Goal: Task Accomplishment & Management: Complete application form

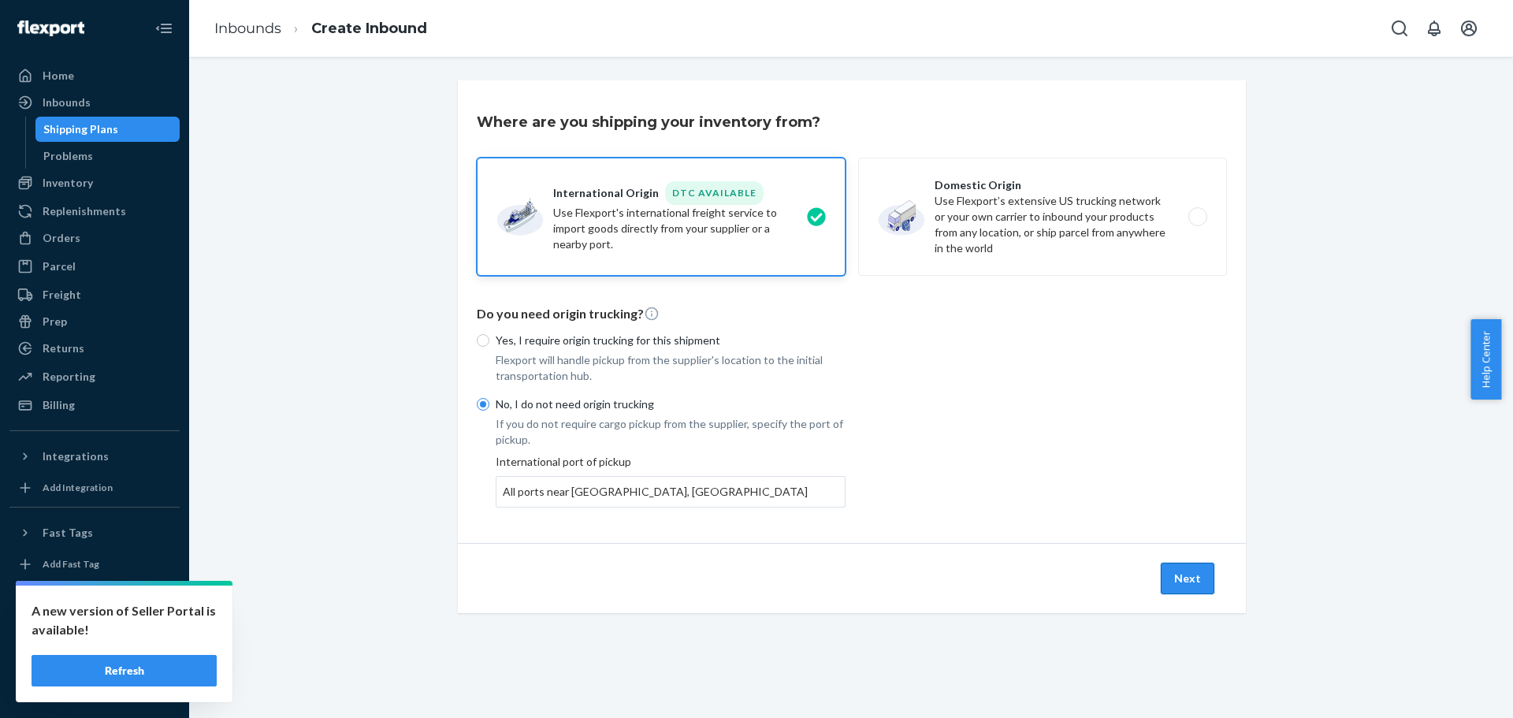
click at [1177, 589] on button "Next" at bounding box center [1188, 579] width 54 height 32
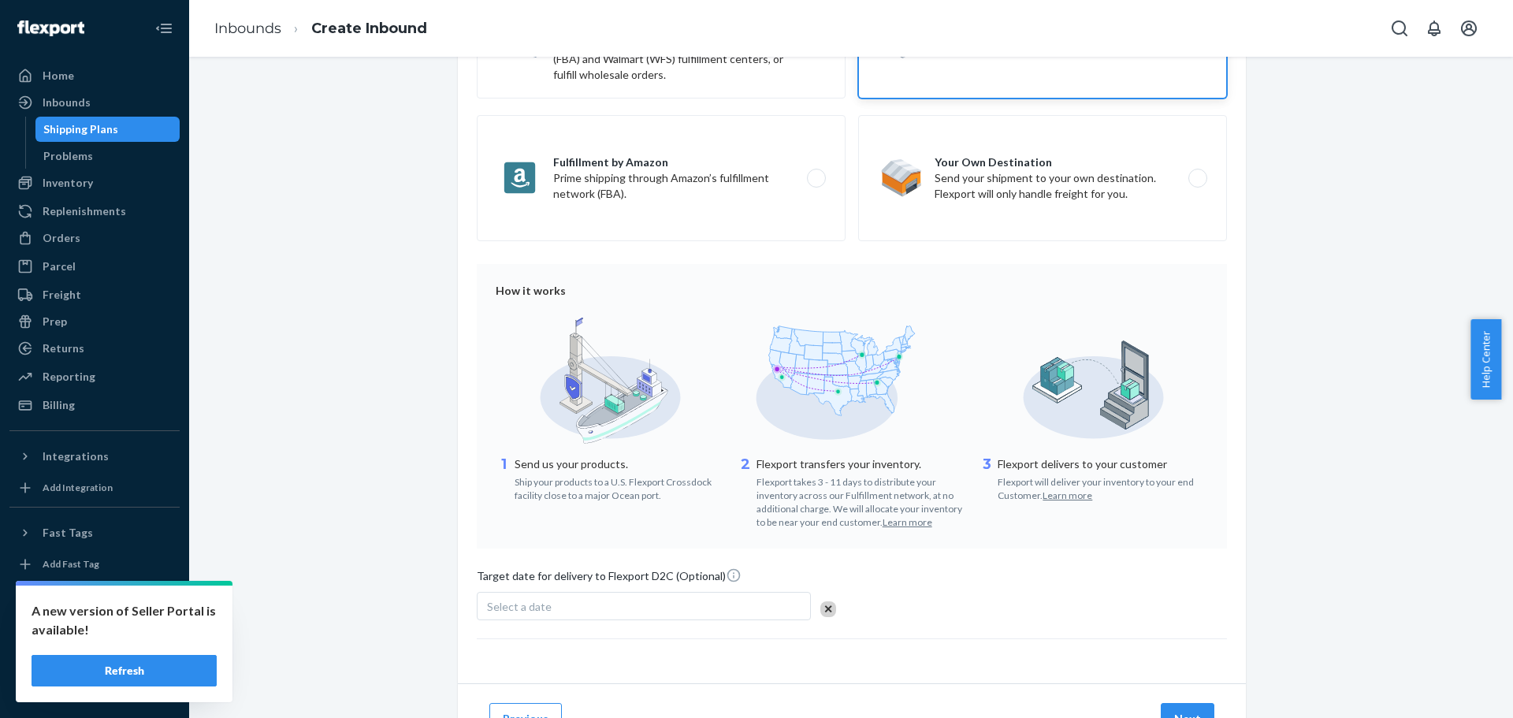
scroll to position [265, 0]
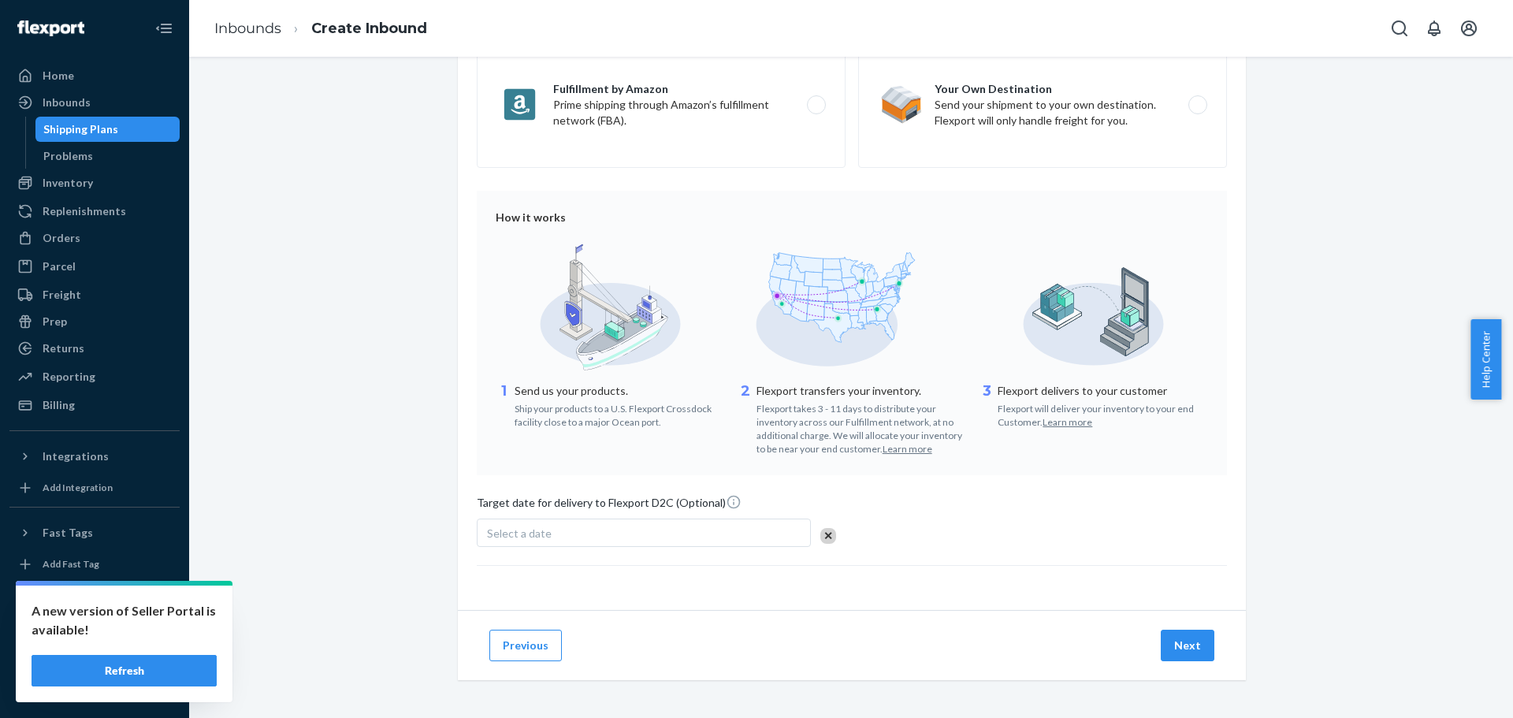
click at [671, 538] on div "Select a date" at bounding box center [644, 532] width 334 height 28
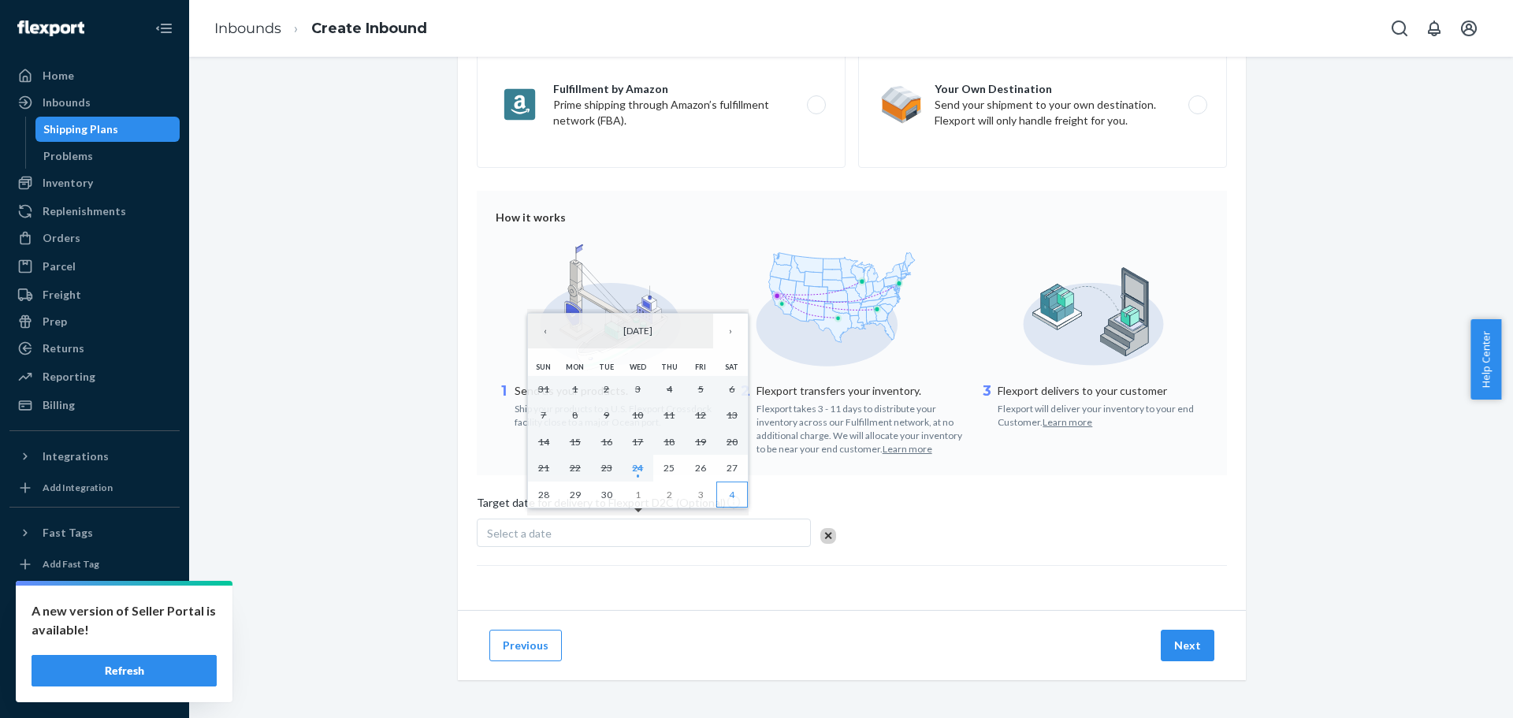
click at [730, 500] on abbr "4" at bounding box center [732, 494] width 6 height 12
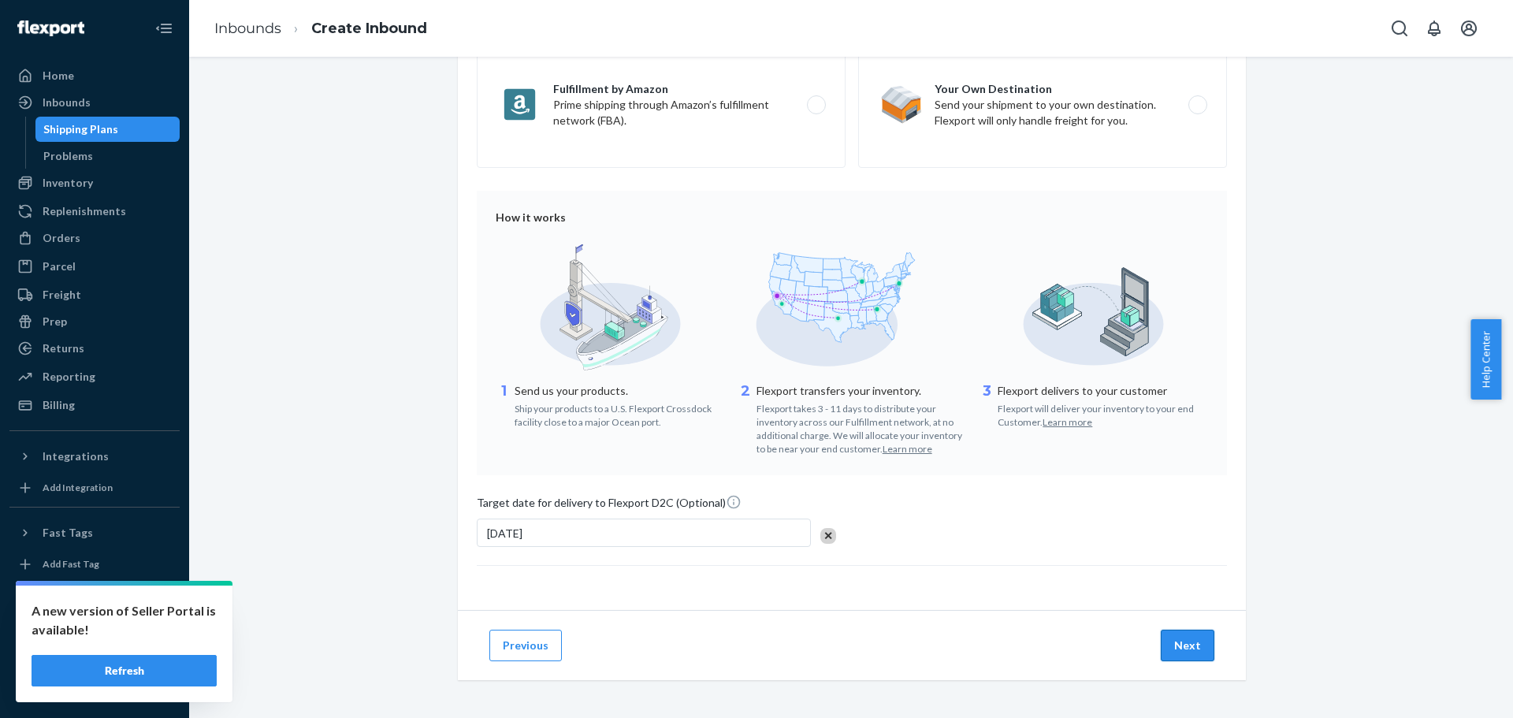
click at [1176, 643] on button "Next" at bounding box center [1188, 646] width 54 height 32
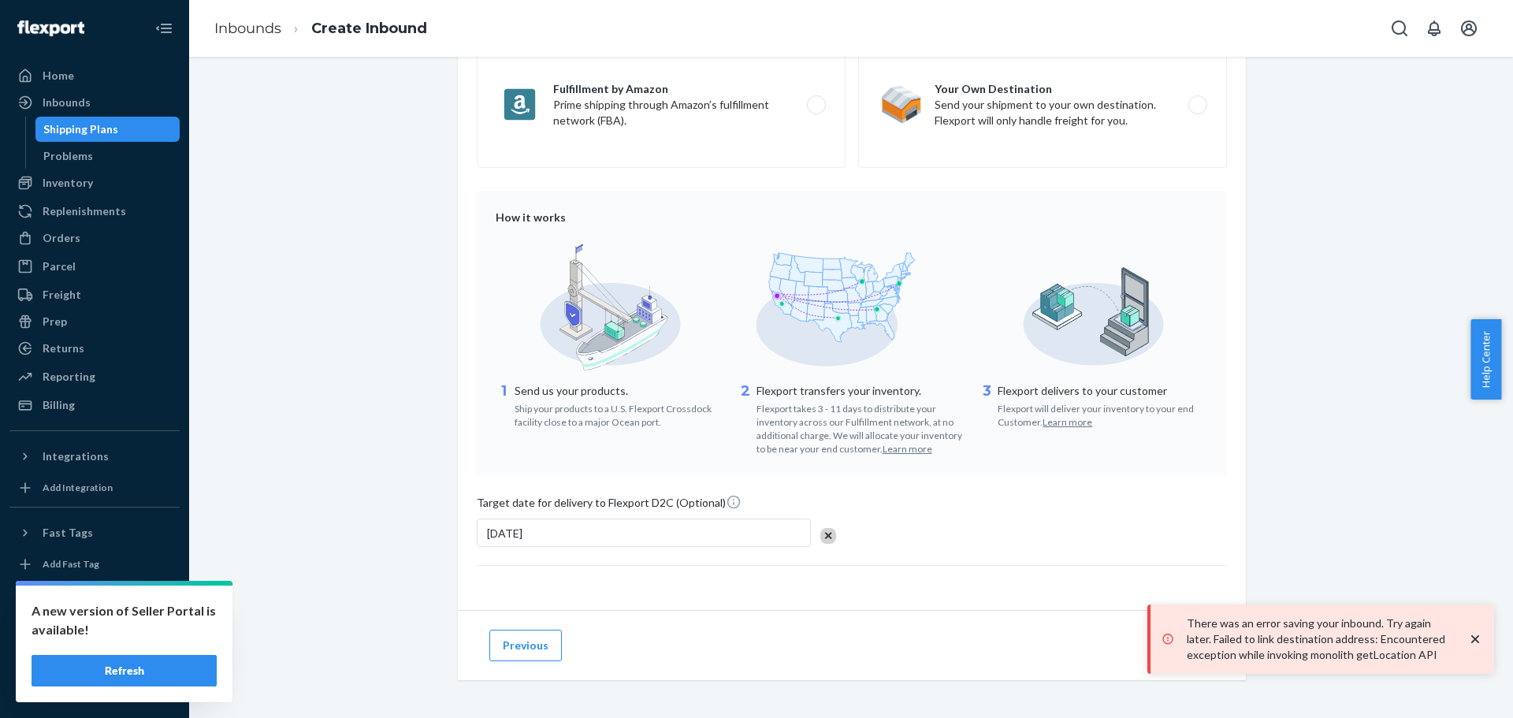
click at [614, 533] on div "[DATE]" at bounding box center [644, 532] width 334 height 28
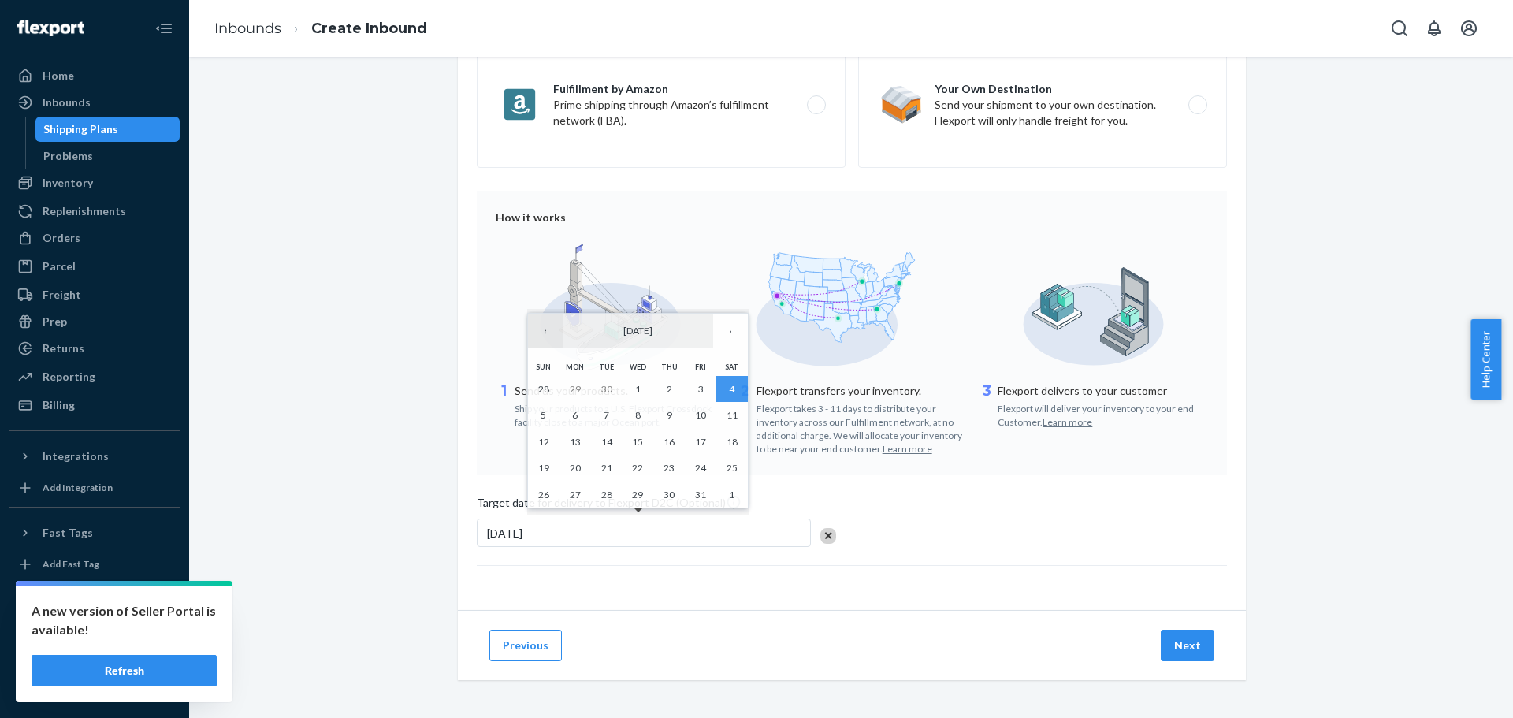
click at [537, 328] on button "‹" at bounding box center [545, 331] width 35 height 35
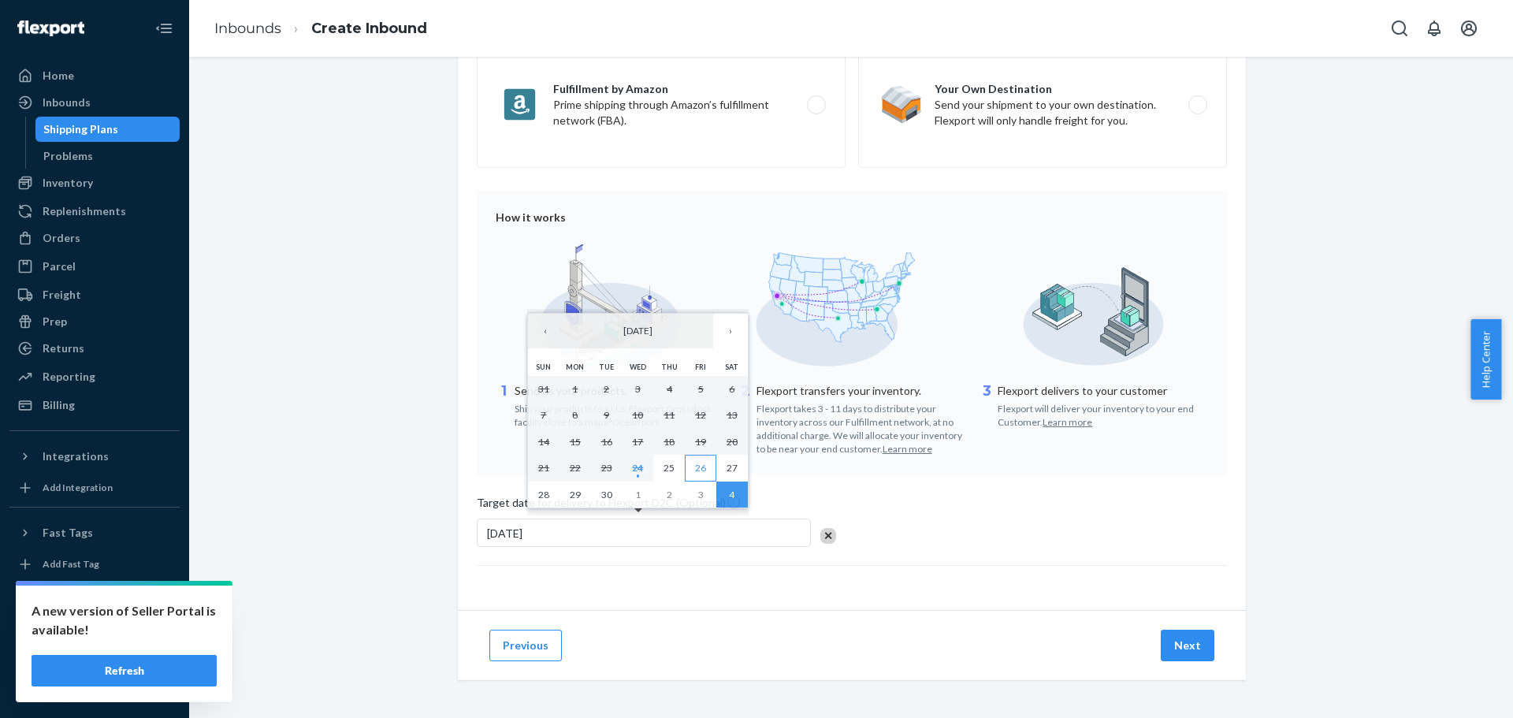
click at [701, 474] on button "26" at bounding box center [701, 468] width 32 height 27
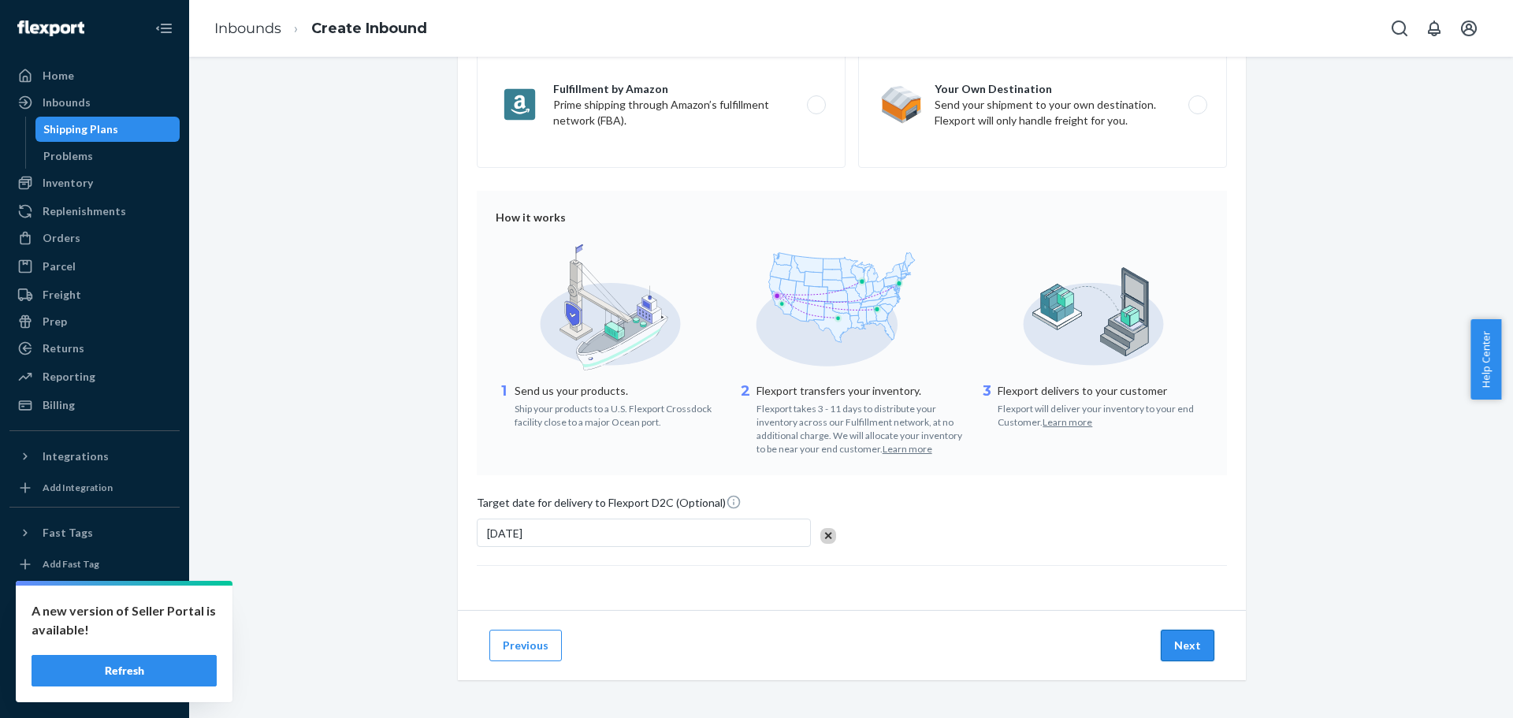
click at [1182, 648] on button "Next" at bounding box center [1188, 646] width 54 height 32
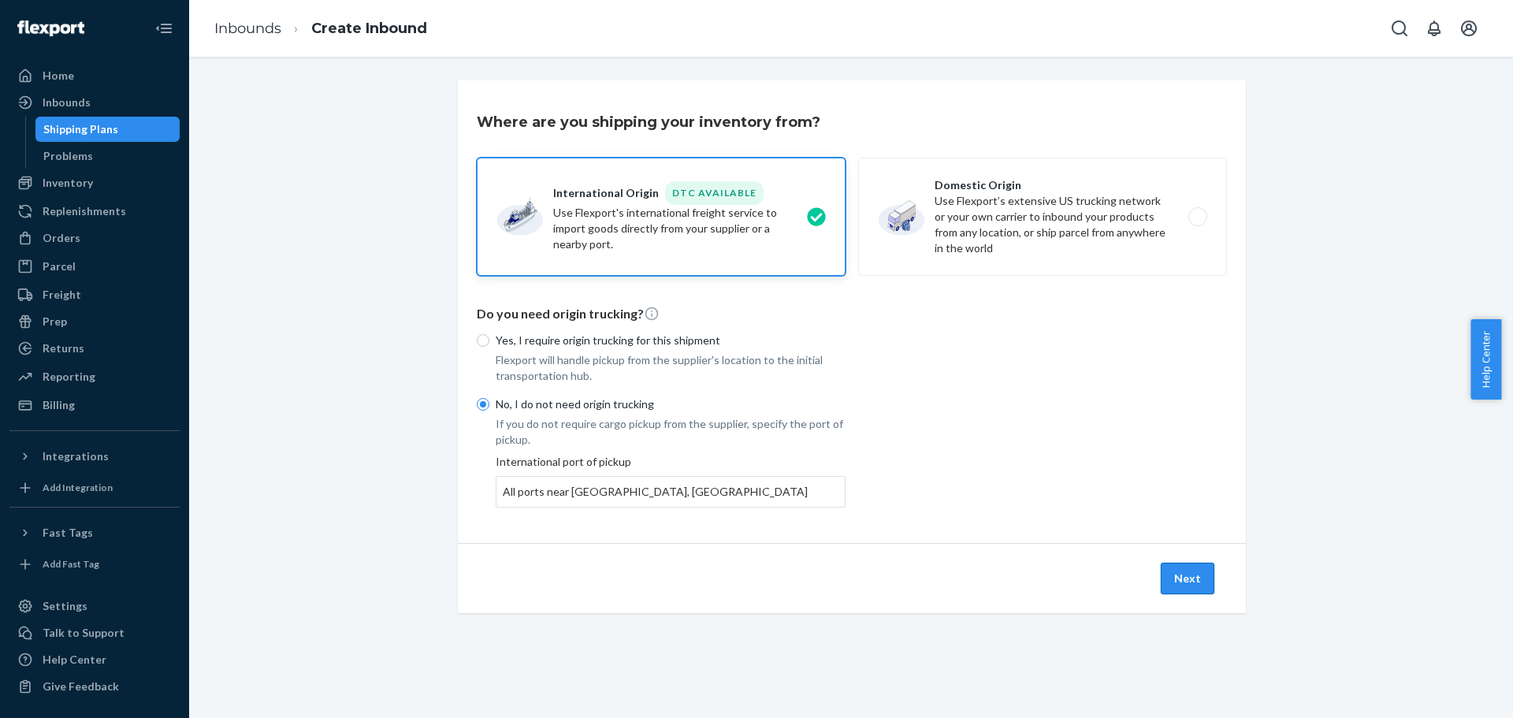
click at [1187, 578] on button "Next" at bounding box center [1188, 579] width 54 height 32
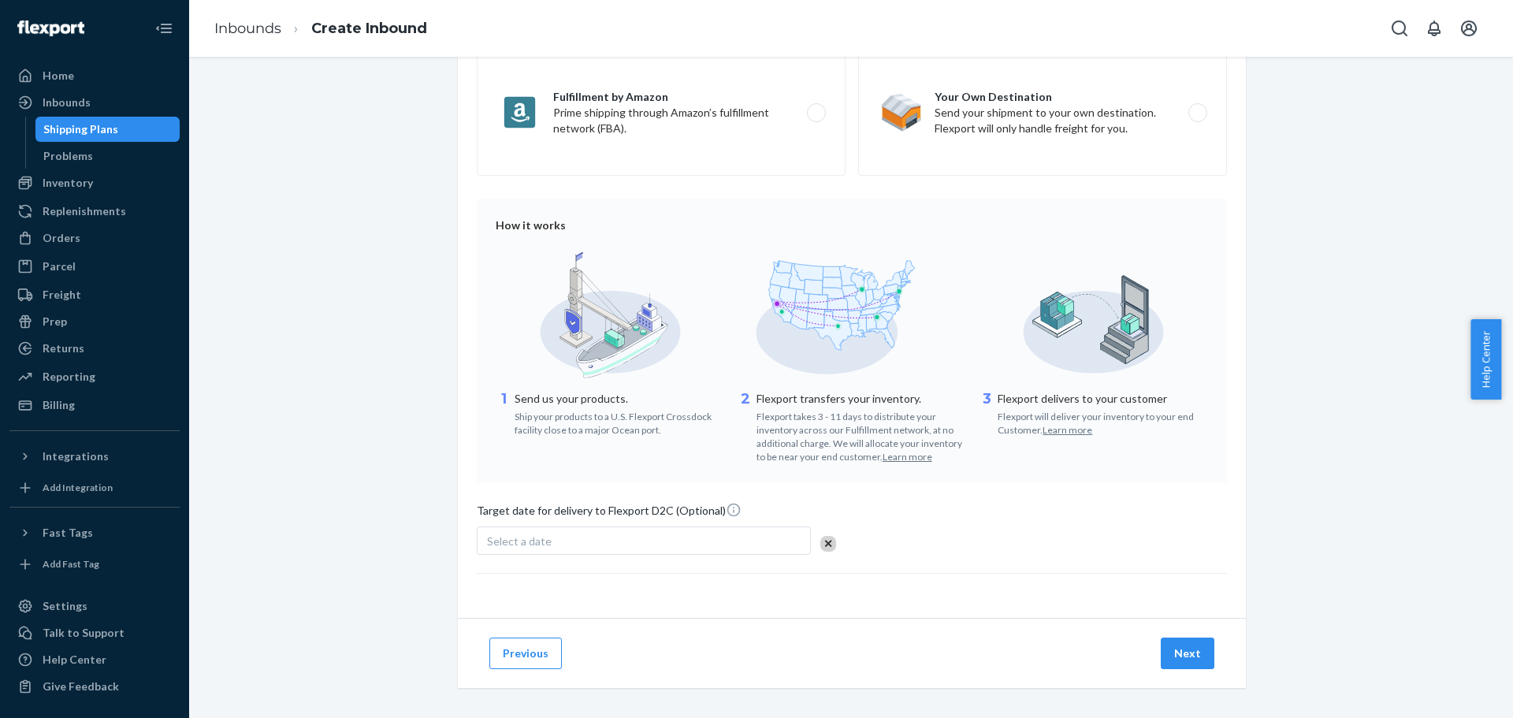
scroll to position [265, 0]
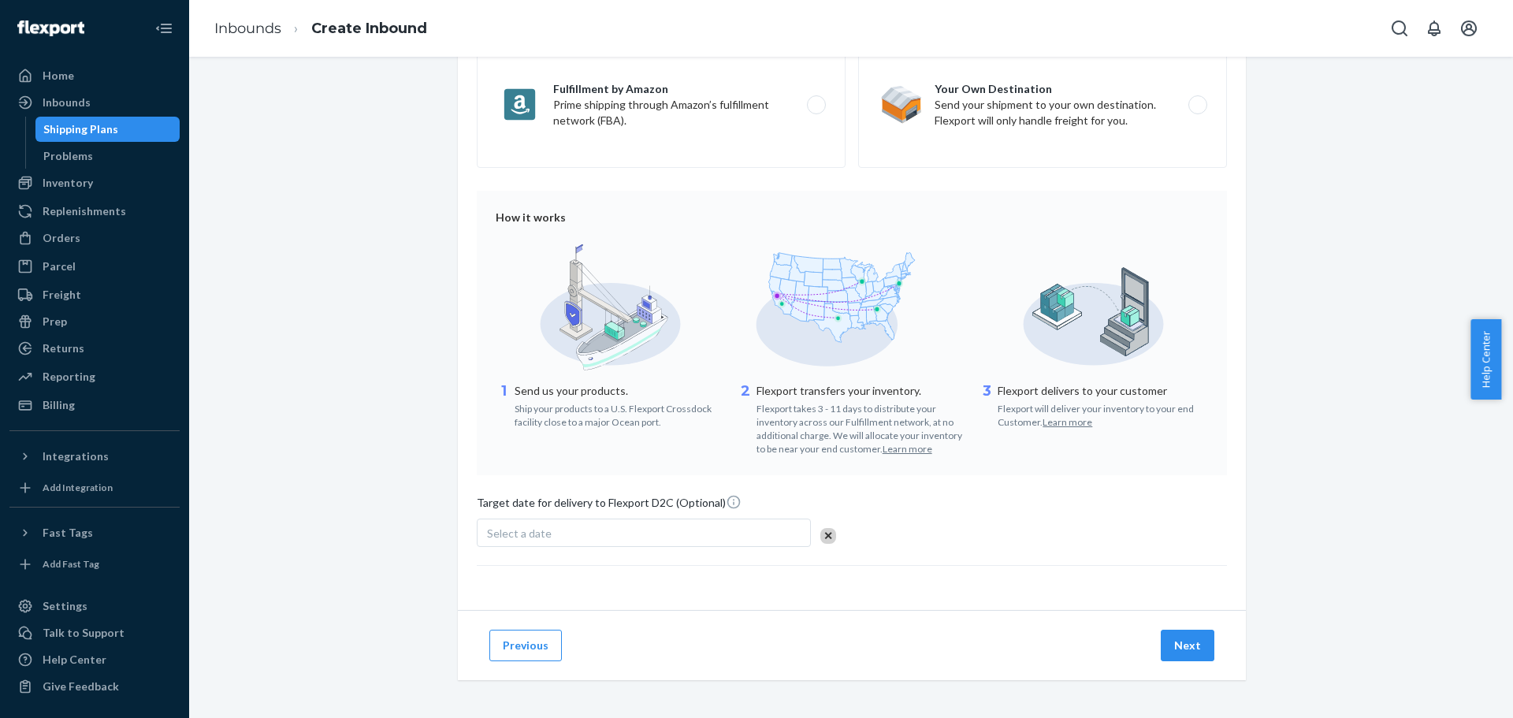
click at [647, 532] on div "Select a date" at bounding box center [644, 532] width 334 height 28
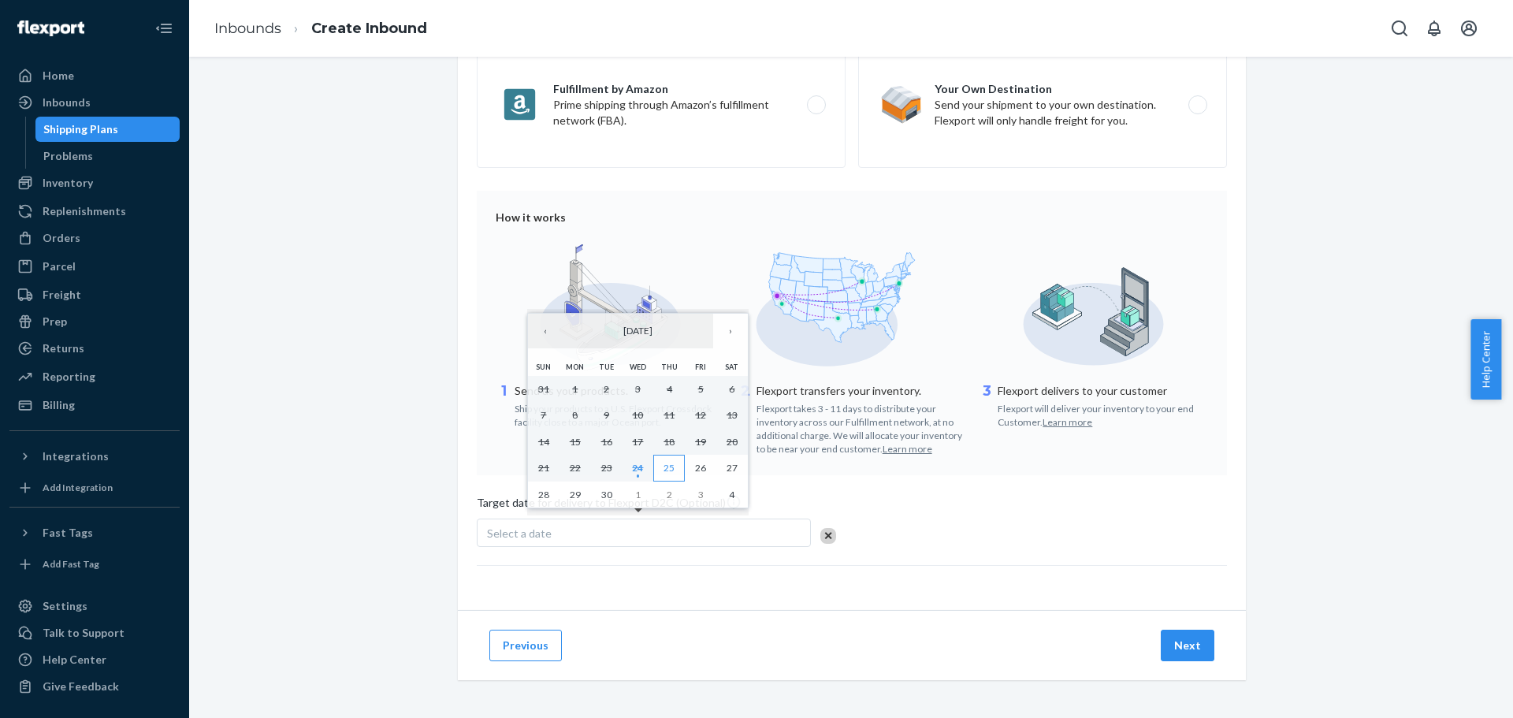
click at [665, 465] on abbr "25" at bounding box center [668, 468] width 11 height 12
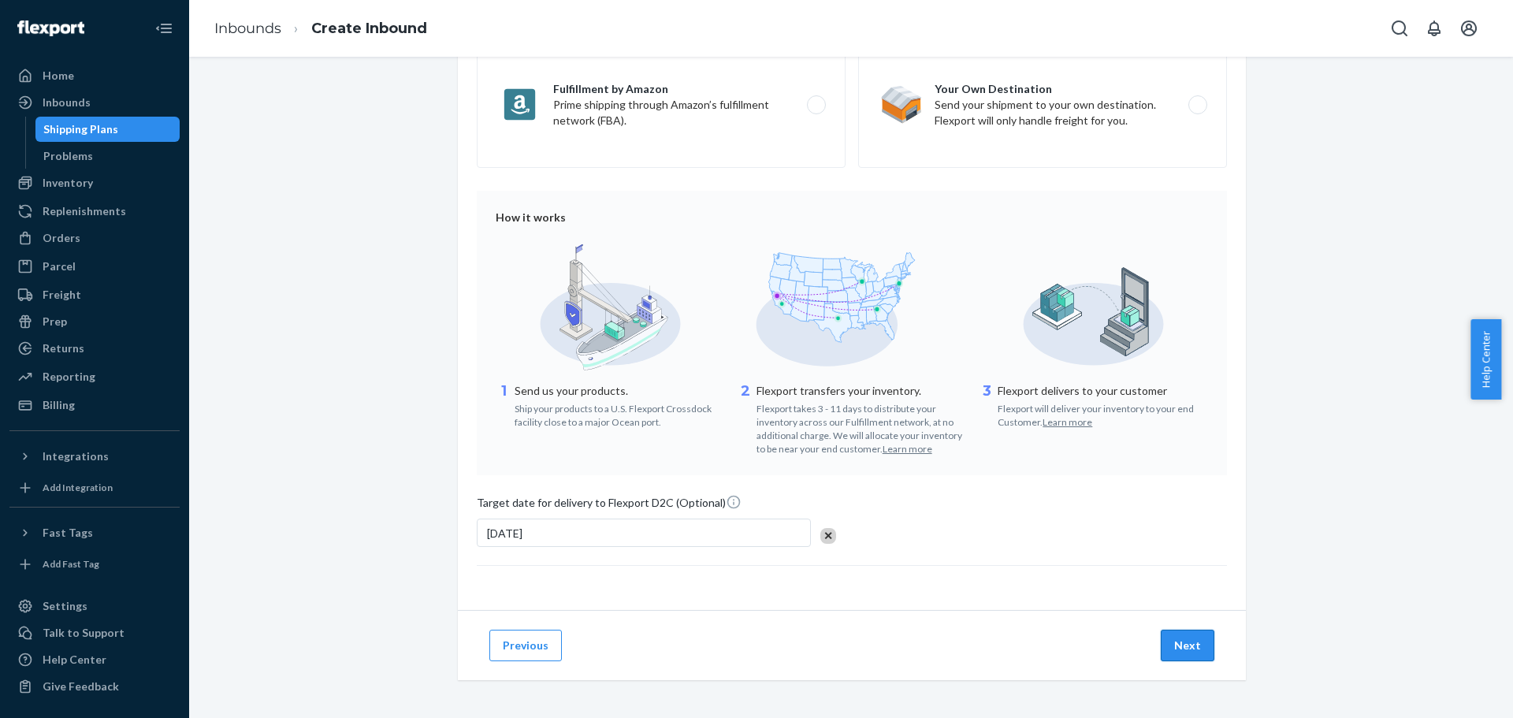
click at [1183, 658] on button "Next" at bounding box center [1188, 646] width 54 height 32
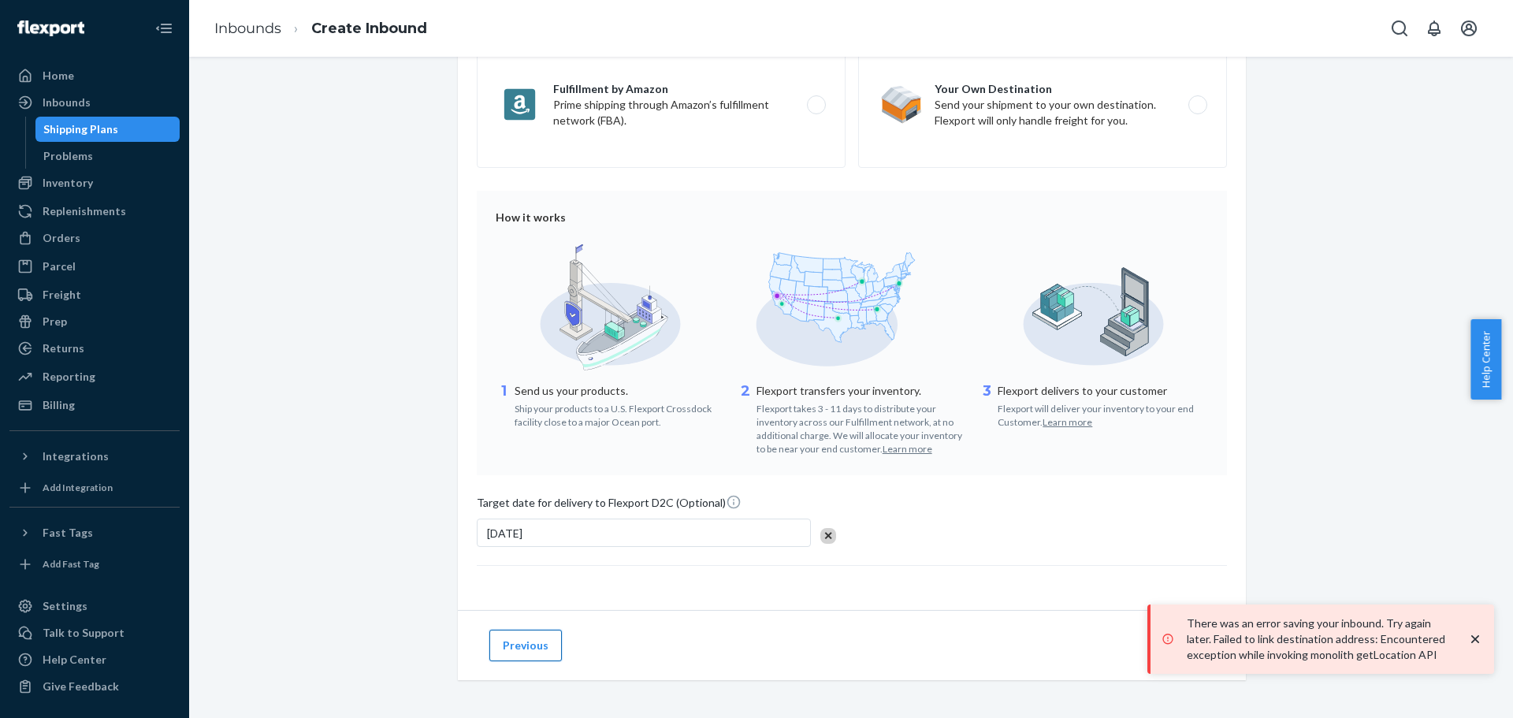
click at [509, 658] on button "Previous" at bounding box center [525, 646] width 72 height 32
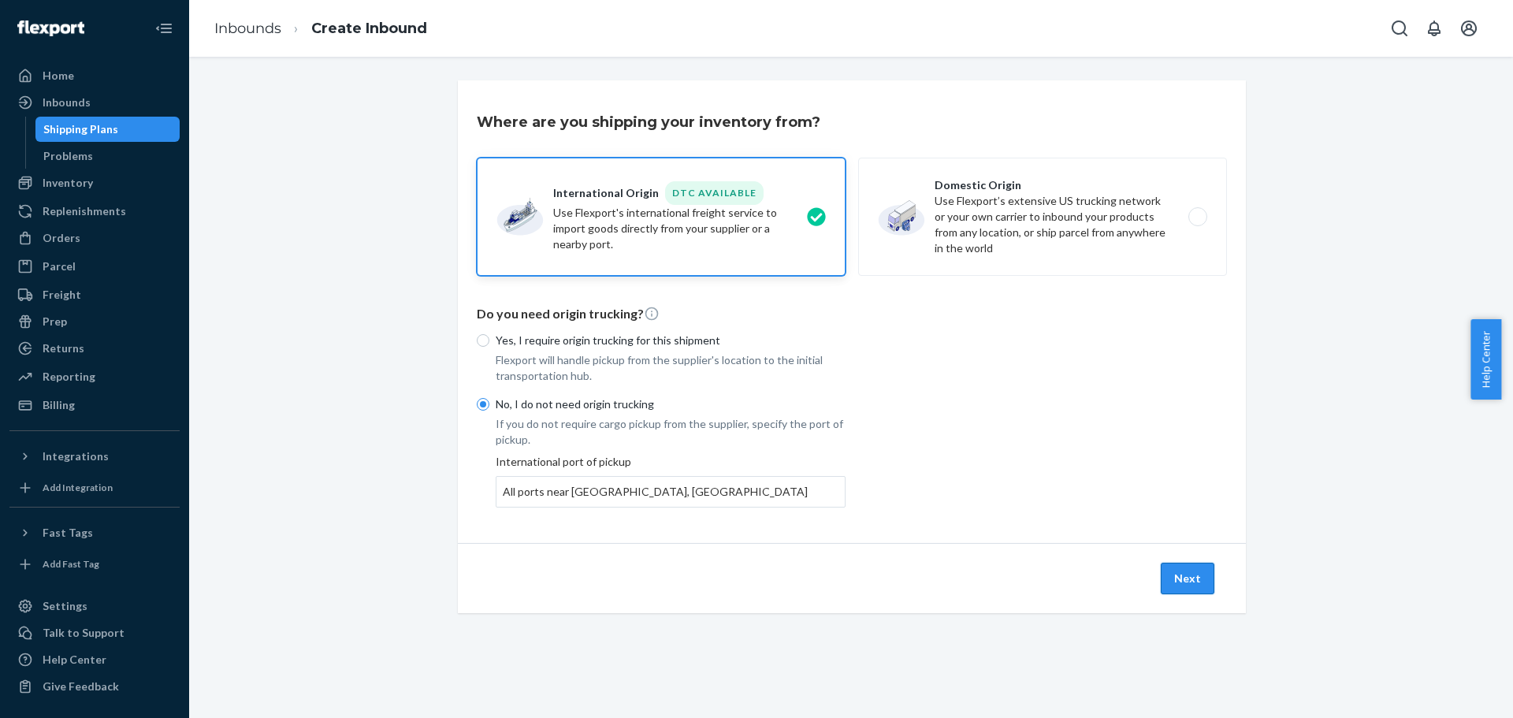
click at [1194, 587] on button "Next" at bounding box center [1188, 579] width 54 height 32
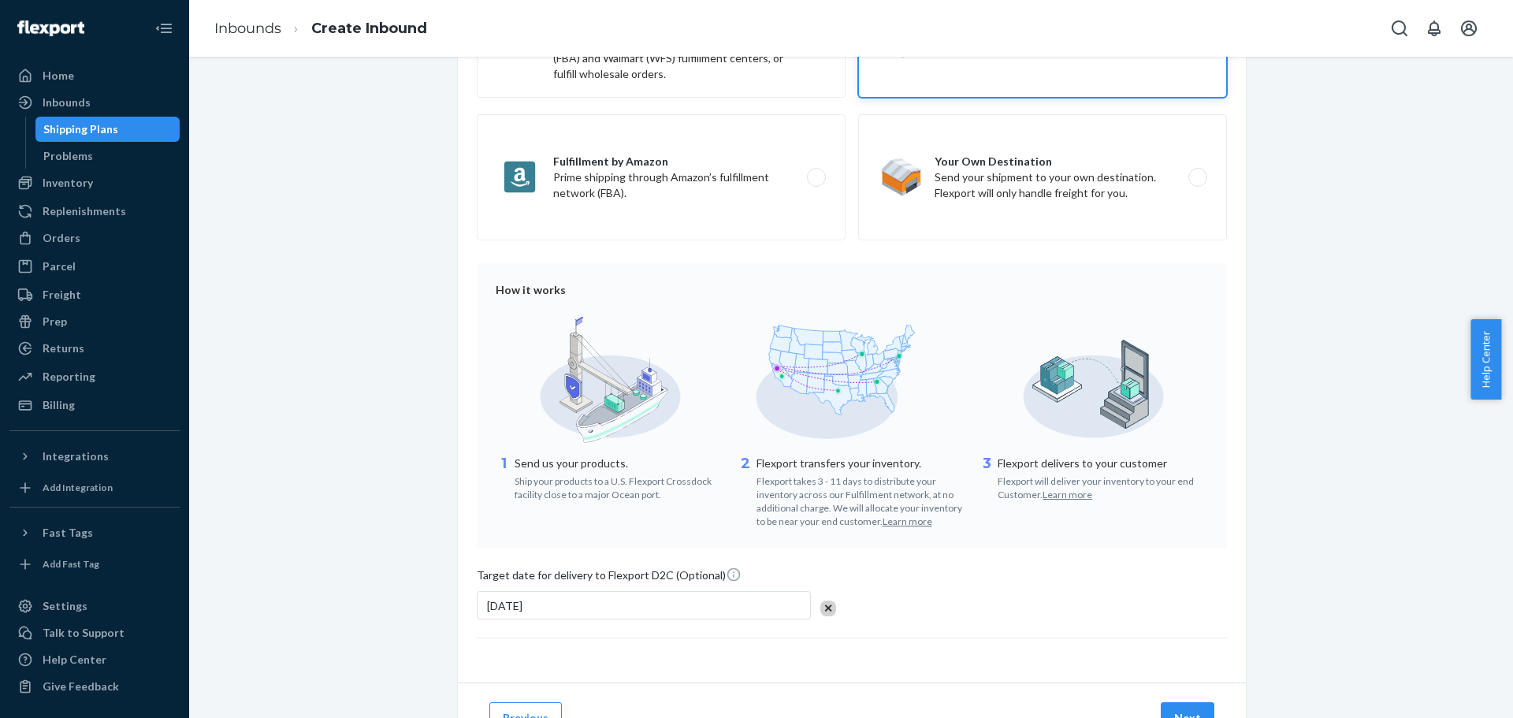
scroll to position [265, 0]
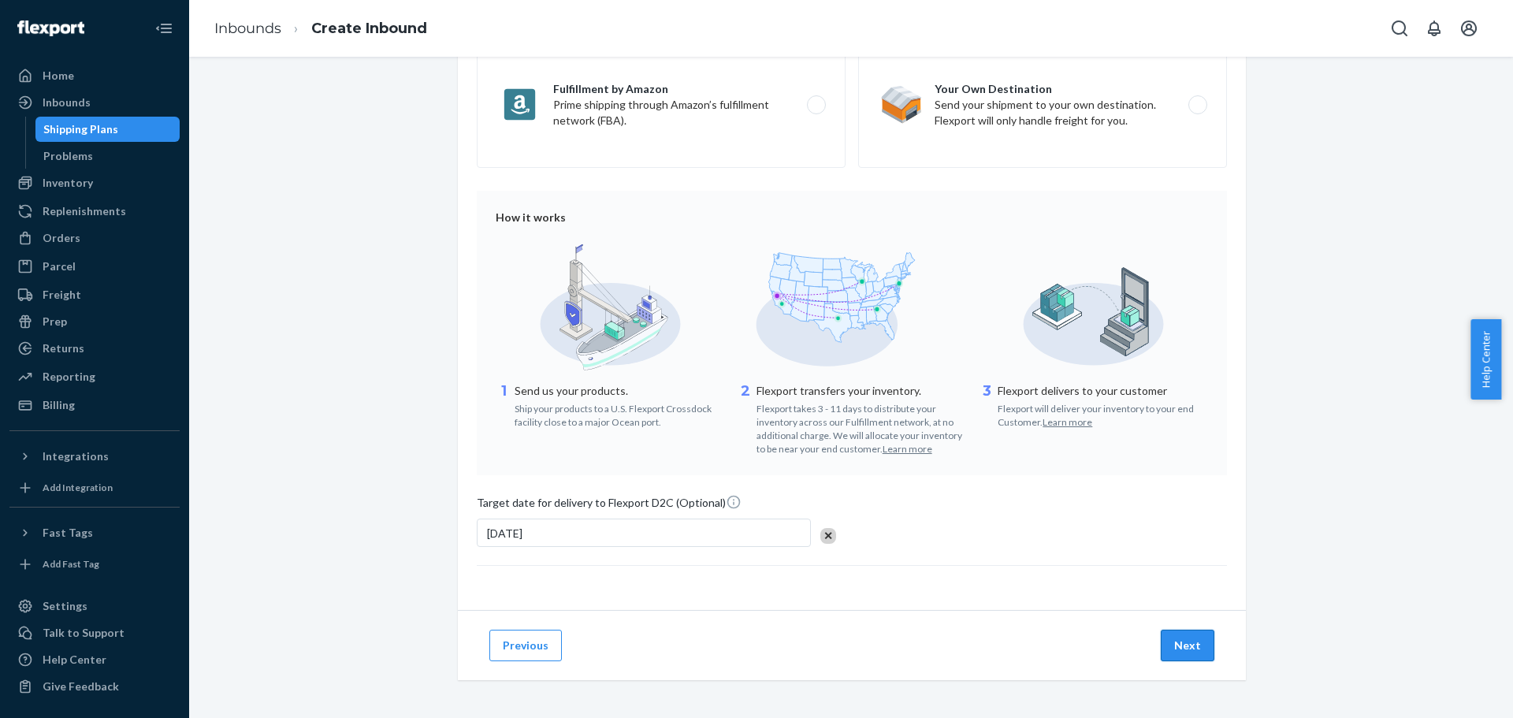
click at [1165, 641] on button "Next" at bounding box center [1188, 646] width 54 height 32
